Goal: Transaction & Acquisition: Book appointment/travel/reservation

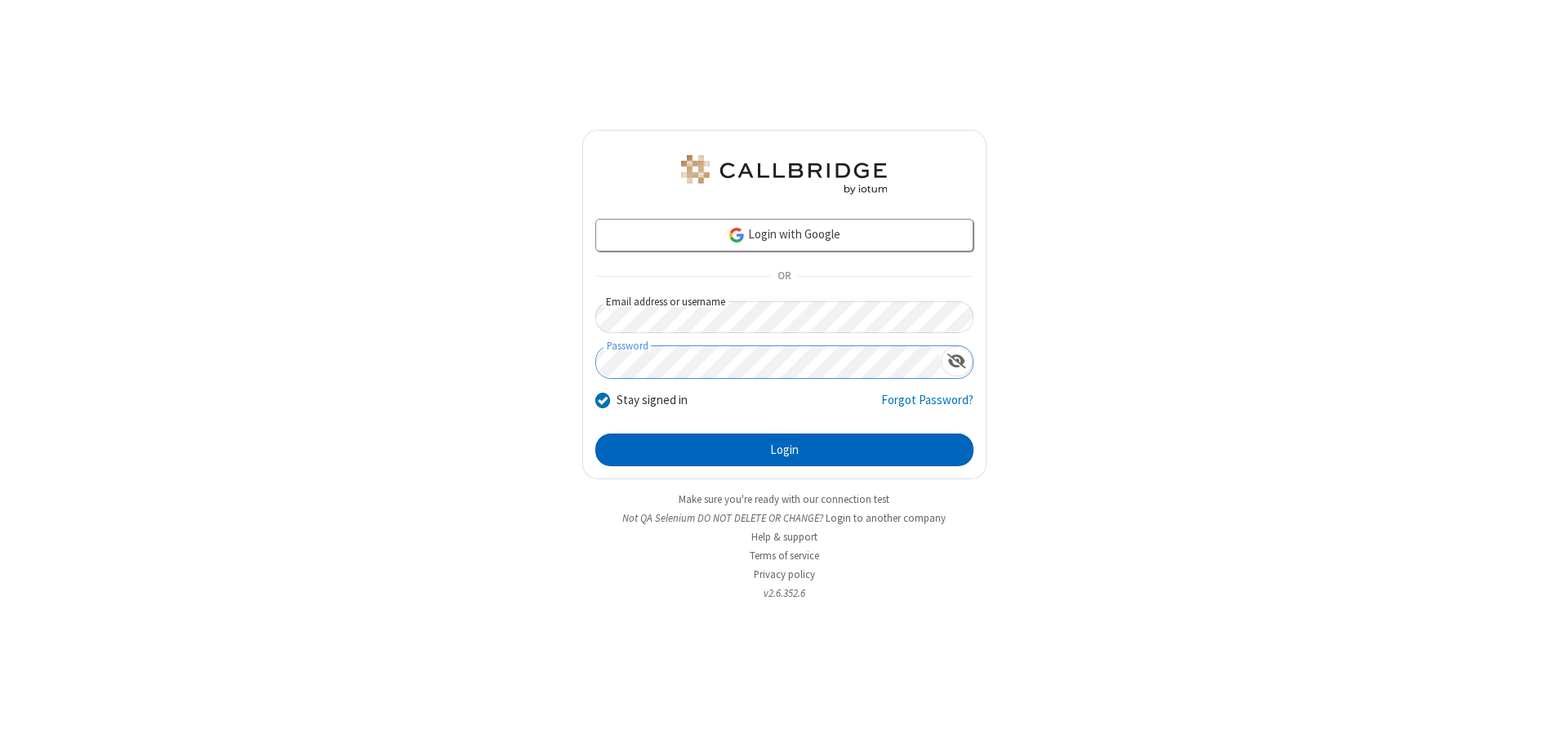
click at [784, 450] on button "Login" at bounding box center [784, 450] width 378 height 32
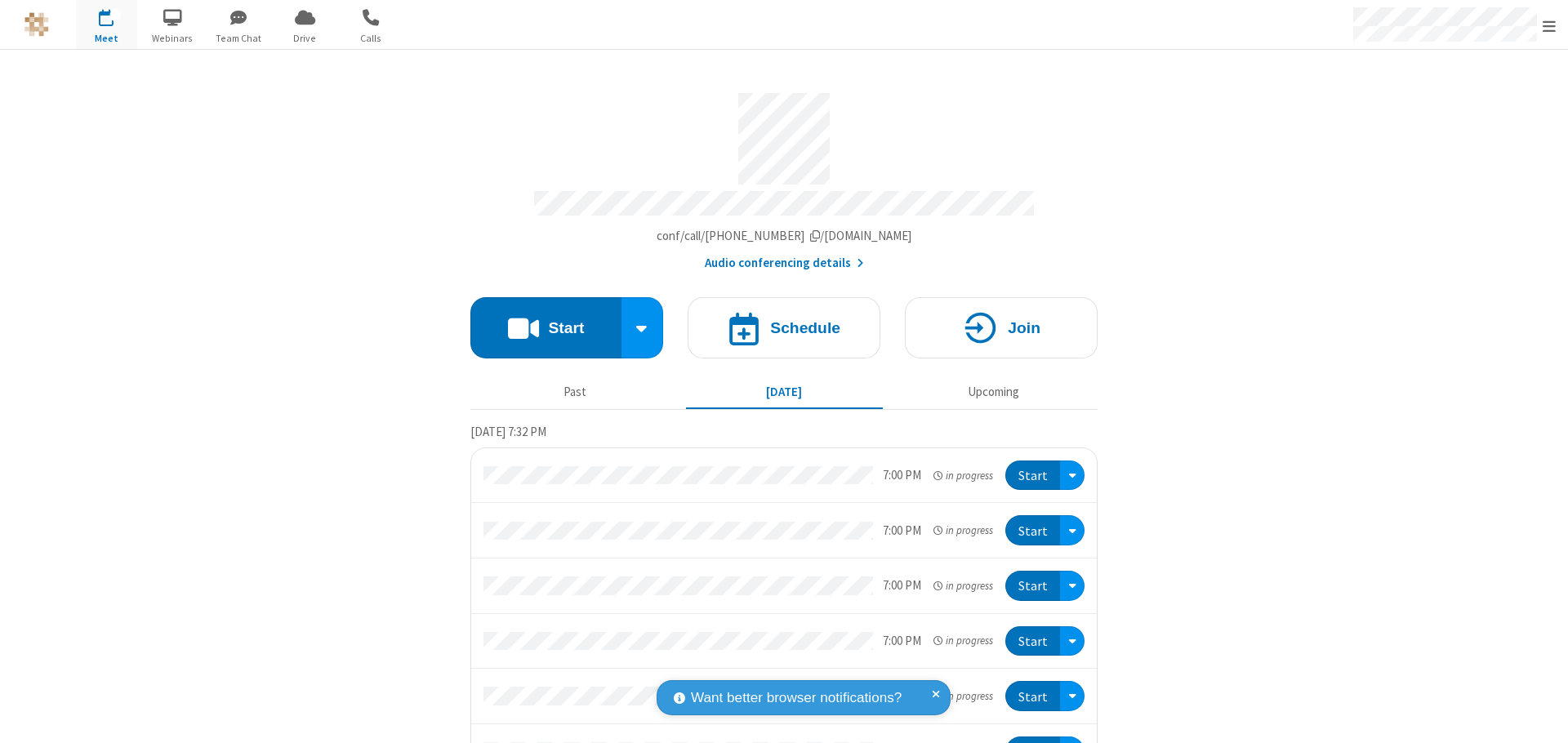
click at [1549, 26] on span "Open menu" at bounding box center [1549, 27] width 13 height 17
click at [106, 25] on span "button" at bounding box center [107, 17] width 61 height 28
click at [777, 321] on h4 "Schedule" at bounding box center [805, 328] width 70 height 16
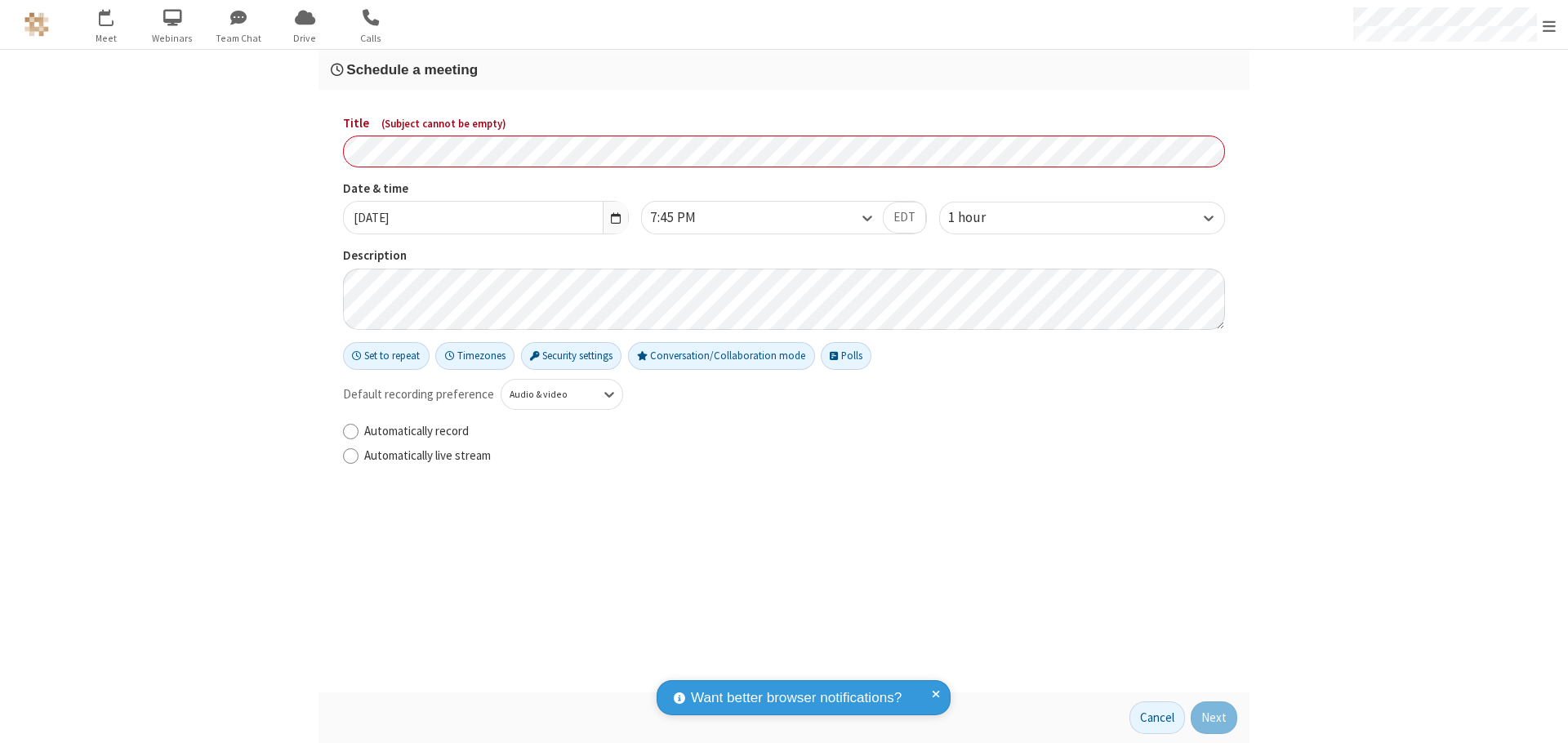
click at [784, 70] on h3 "Schedule a meeting" at bounding box center [783, 70] width 907 height 16
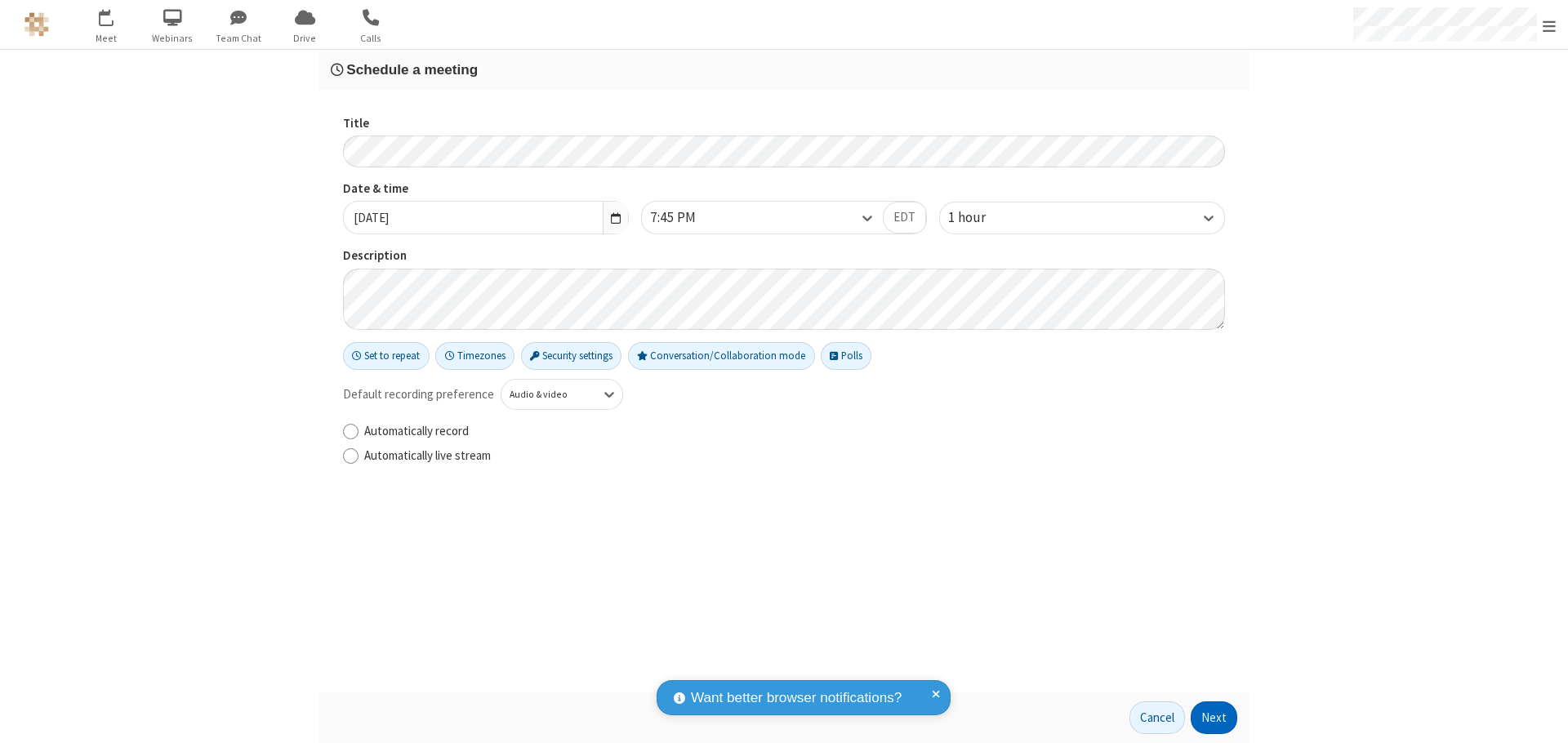
click at [1214, 718] on button "Next" at bounding box center [1214, 717] width 46 height 32
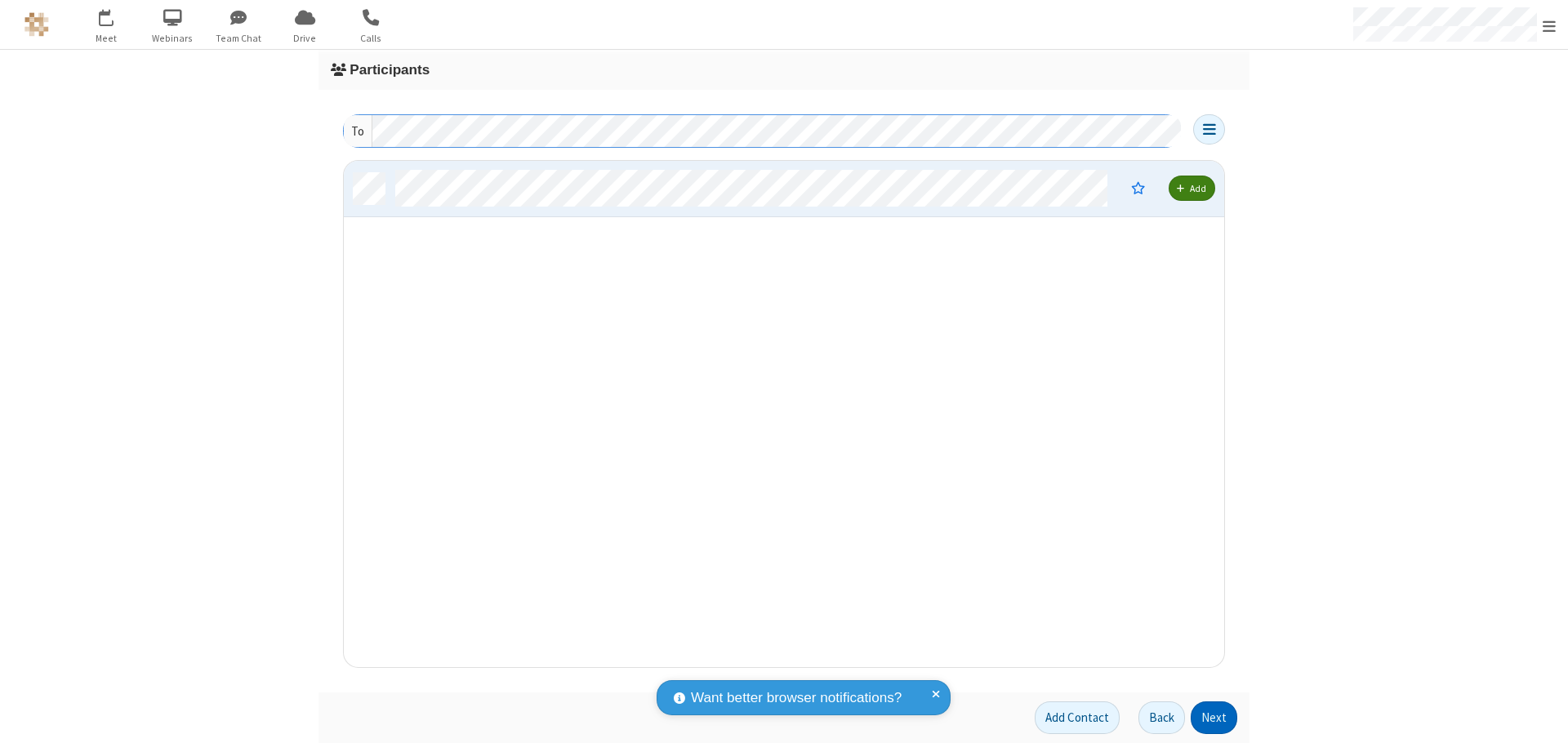
click at [1214, 718] on button "Next" at bounding box center [1214, 717] width 46 height 32
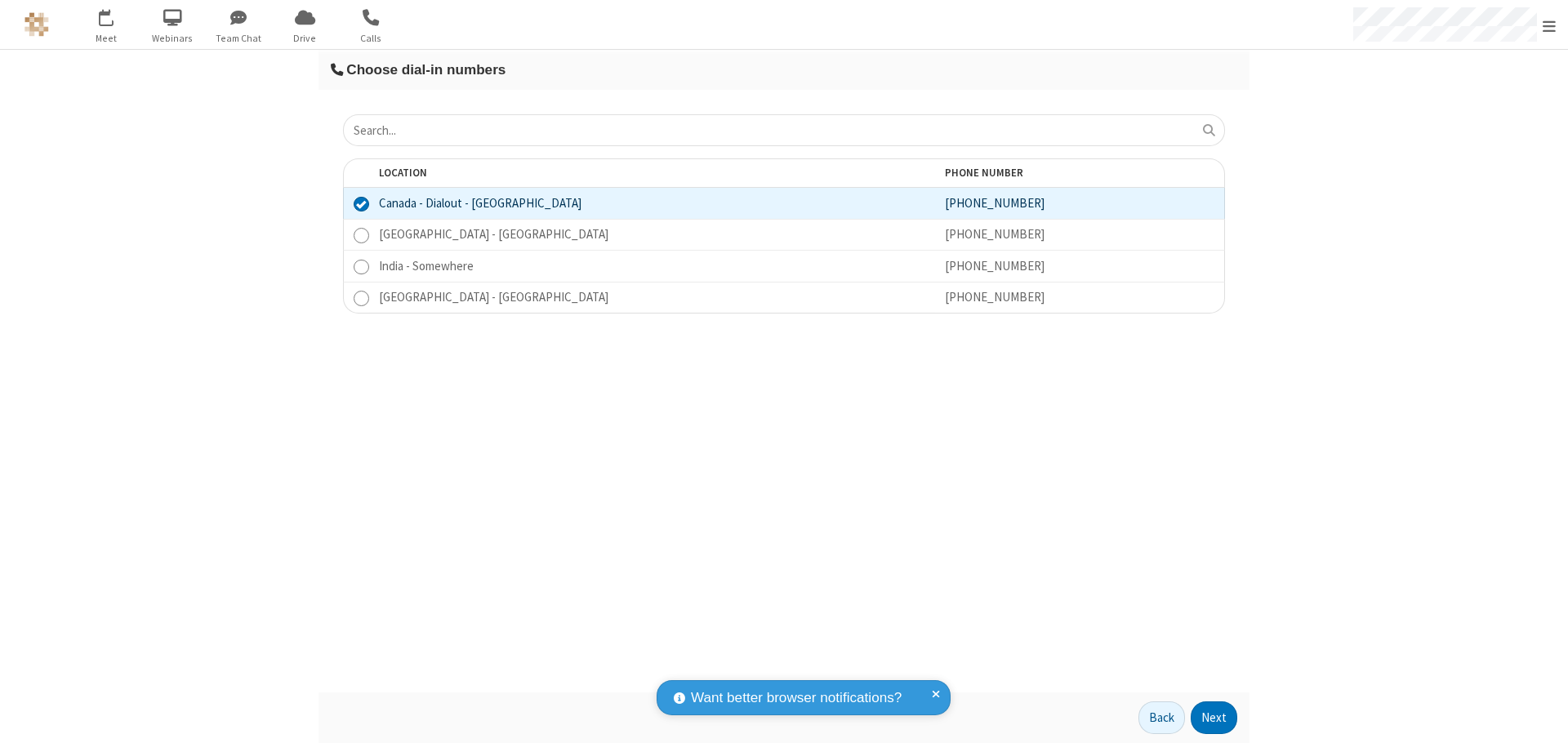
click at [1214, 718] on button "Next" at bounding box center [1214, 717] width 46 height 32
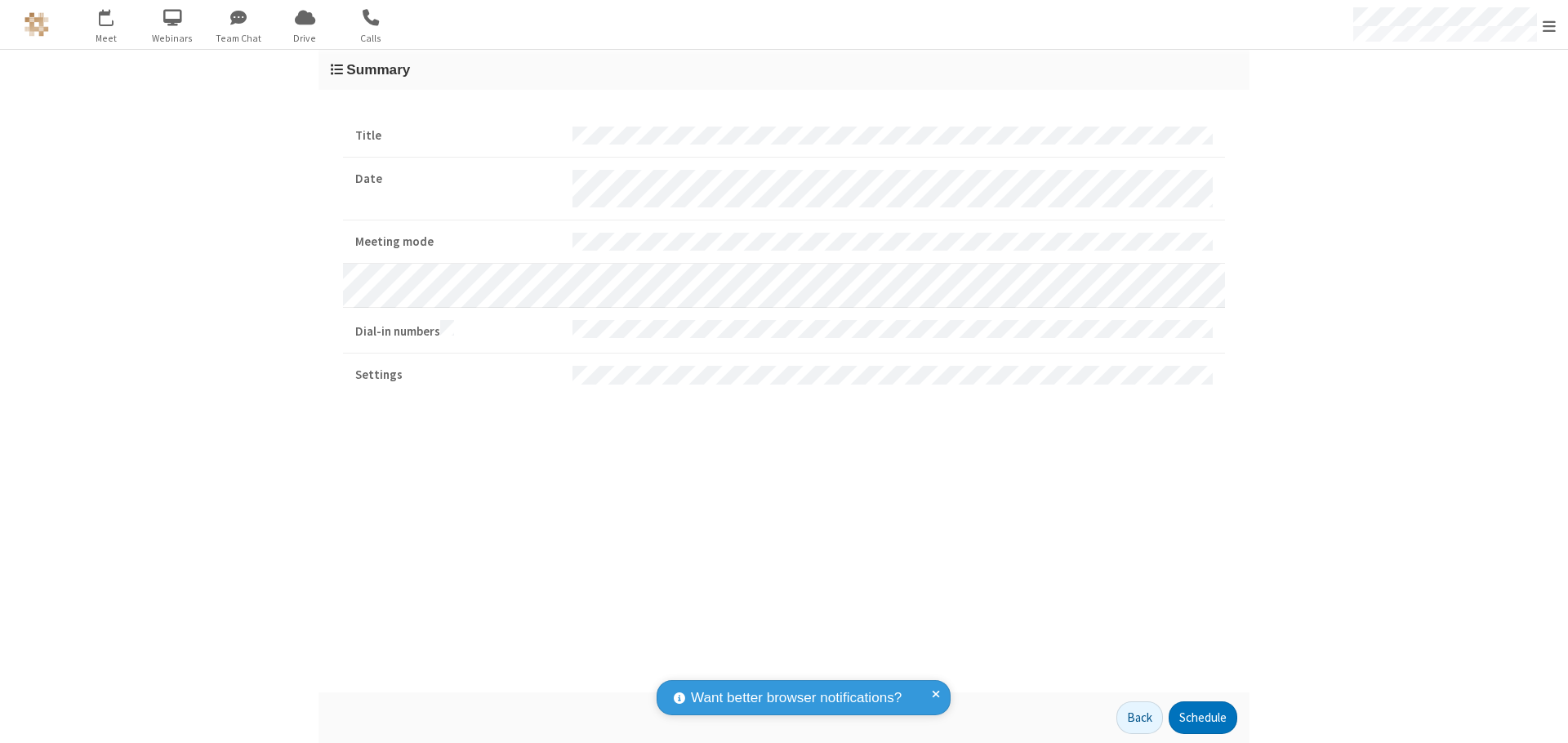
click at [1202, 718] on button "Schedule" at bounding box center [1202, 717] width 69 height 32
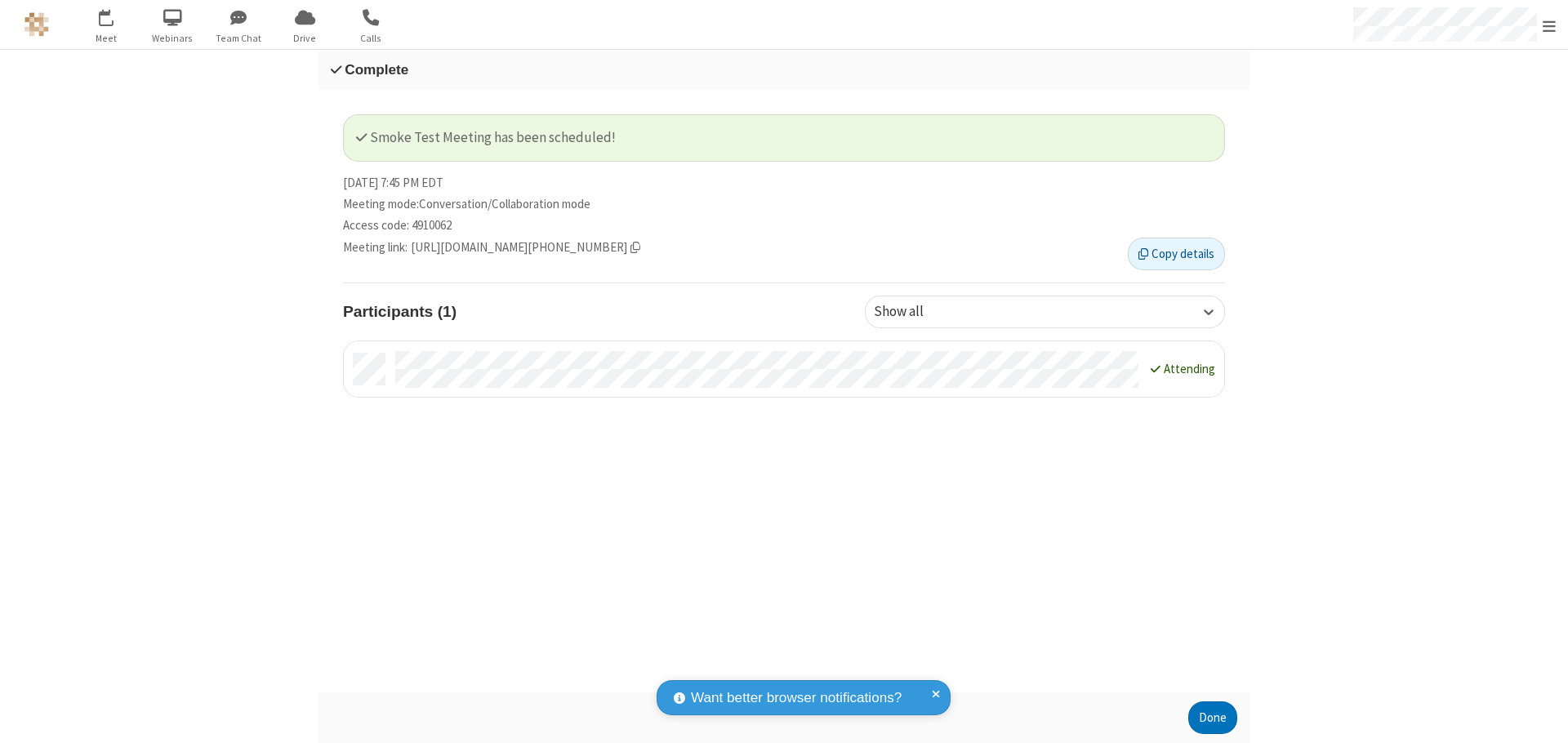
click at [1213, 718] on button "Done" at bounding box center [1212, 717] width 49 height 32
